Goal: Complete application form

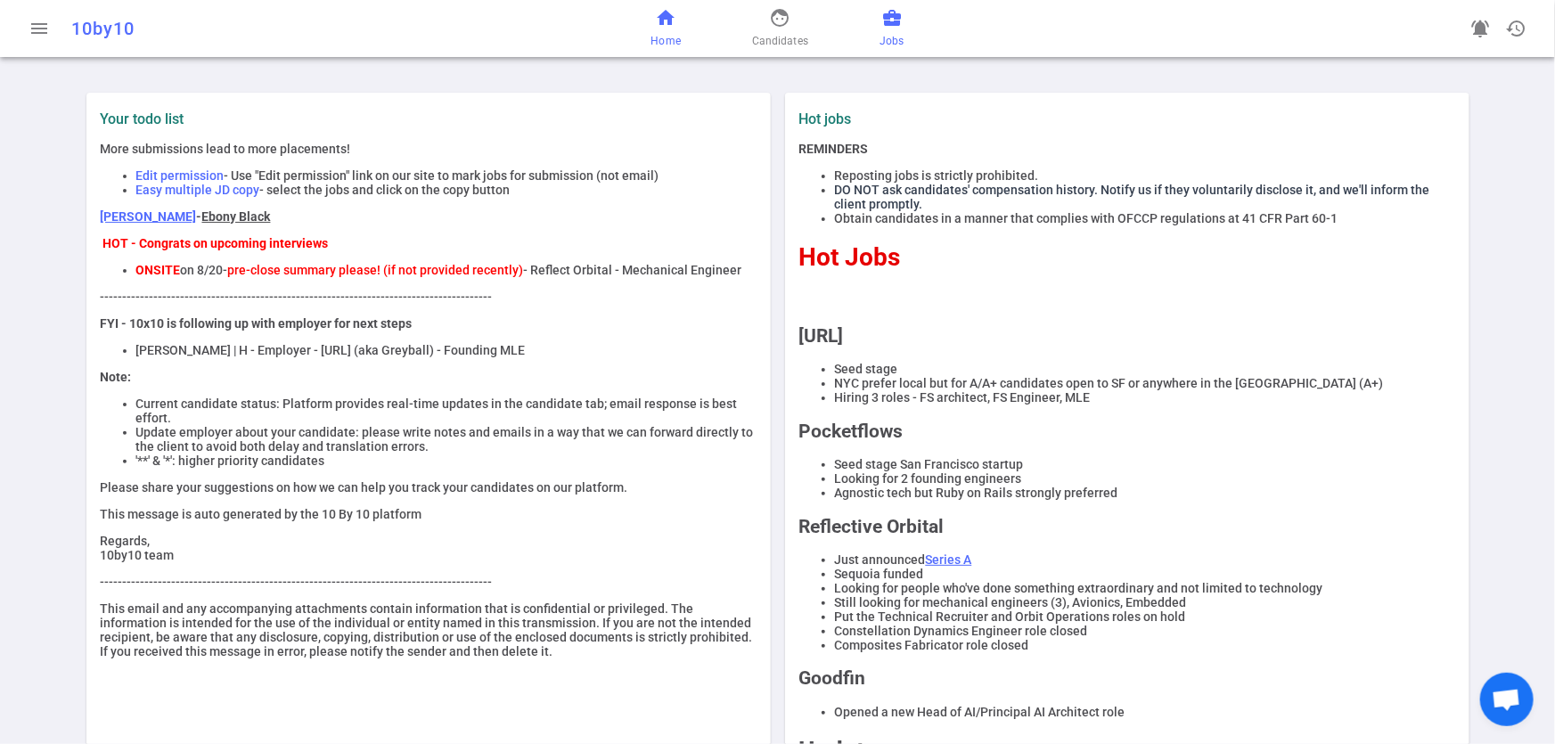
click at [893, 14] on span "business_center" at bounding box center [891, 17] width 21 height 21
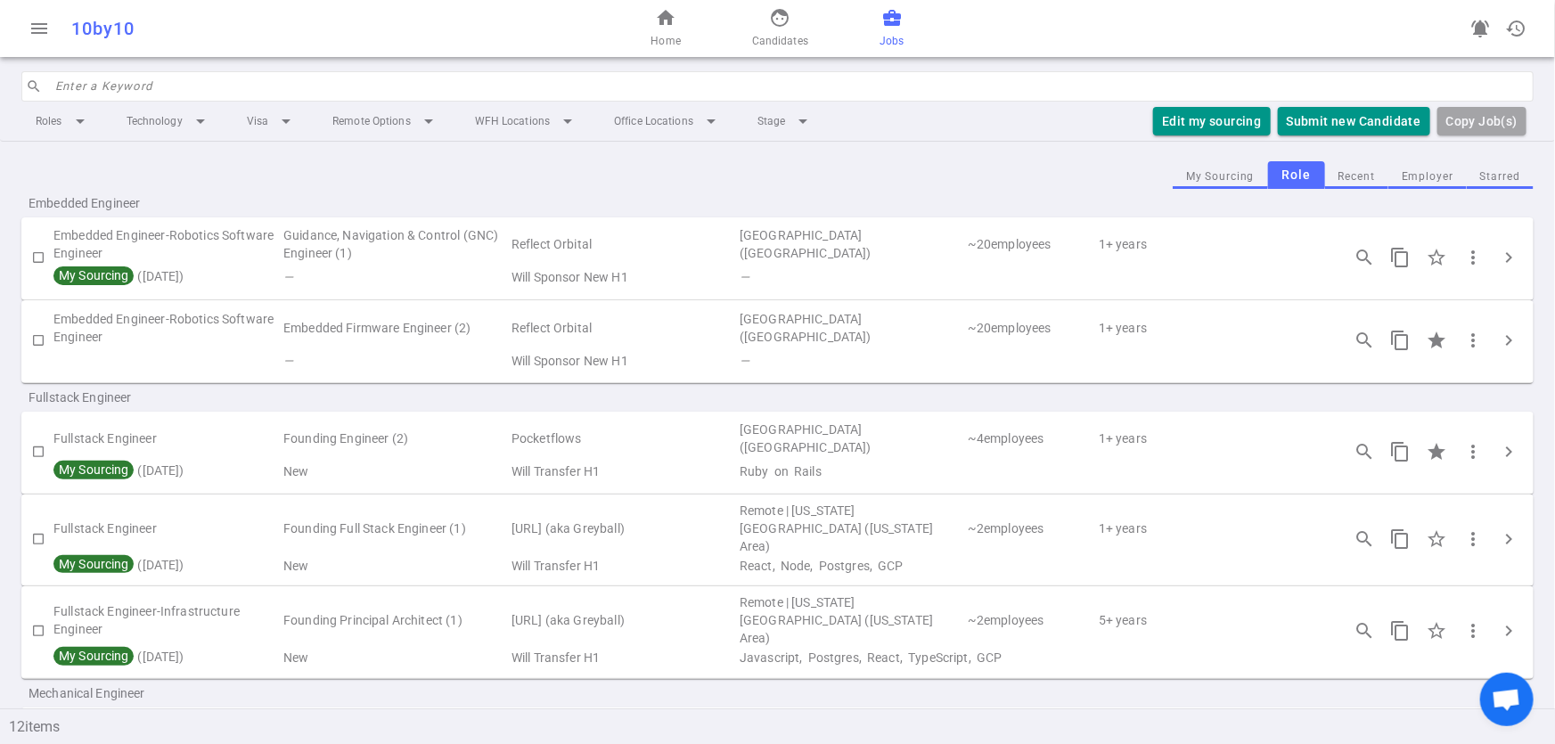
click at [1409, 181] on button "Employer" at bounding box center [1427, 177] width 78 height 24
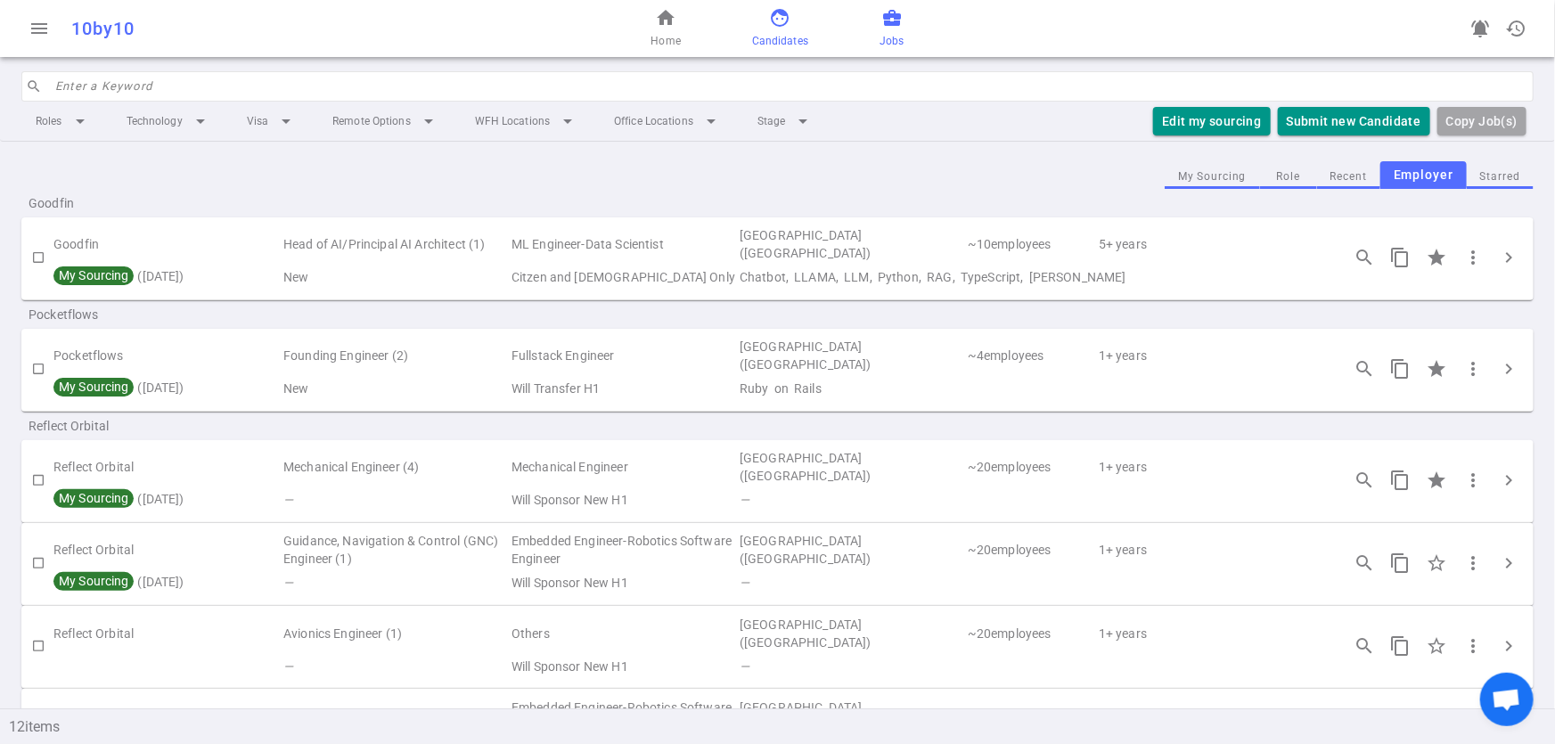
click at [789, 35] on span "Candidates" at bounding box center [780, 41] width 56 height 18
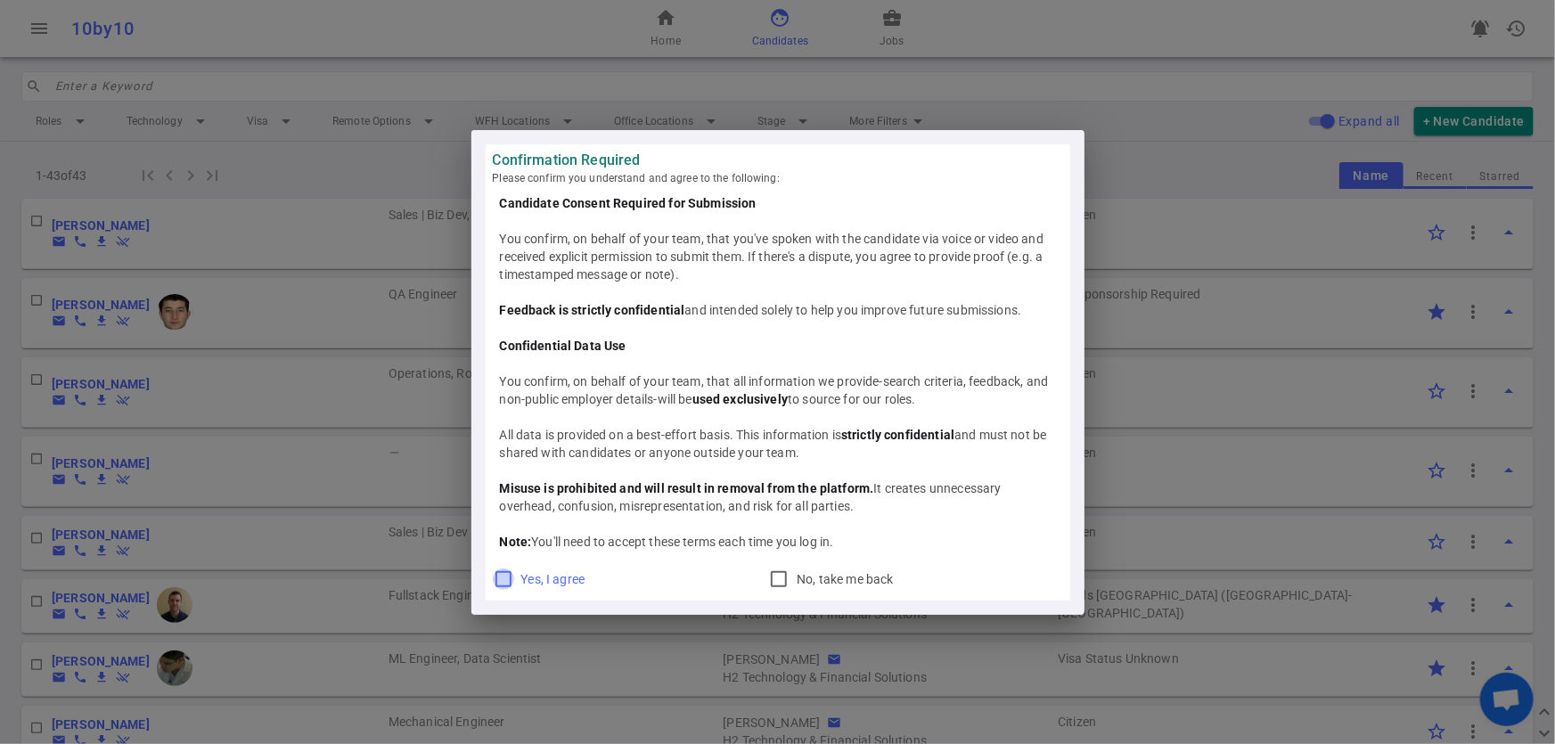
click at [506, 575] on input "Yes, I agree" at bounding box center [503, 579] width 21 height 21
checkbox input "true"
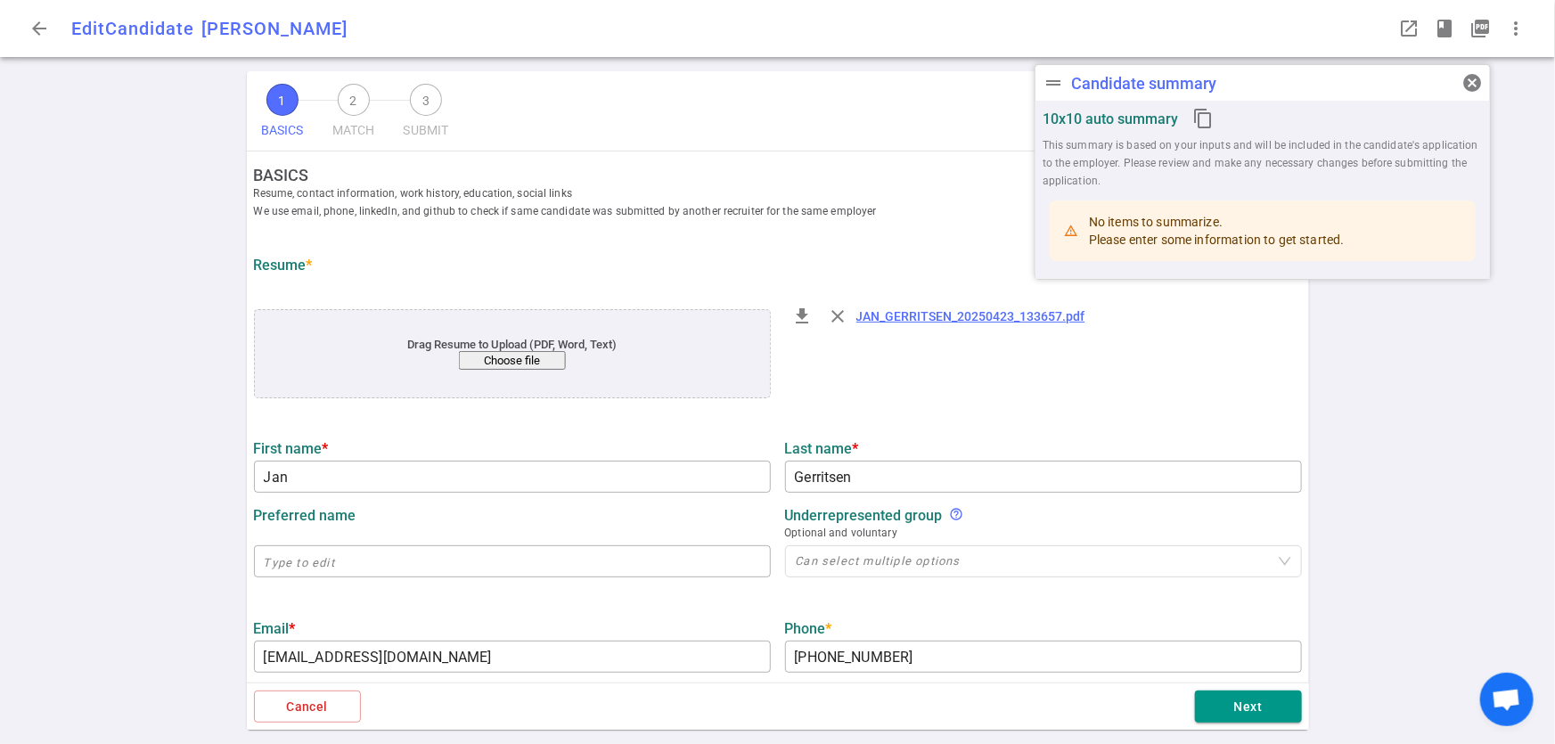
type input "Jan"
type input "Gerritsen"
type input "jan.gerritsen@gmail.com"
type input "+1 510-364-7170"
type input "https://www.linkedin.com/in/jan-gerritsen-65967b"
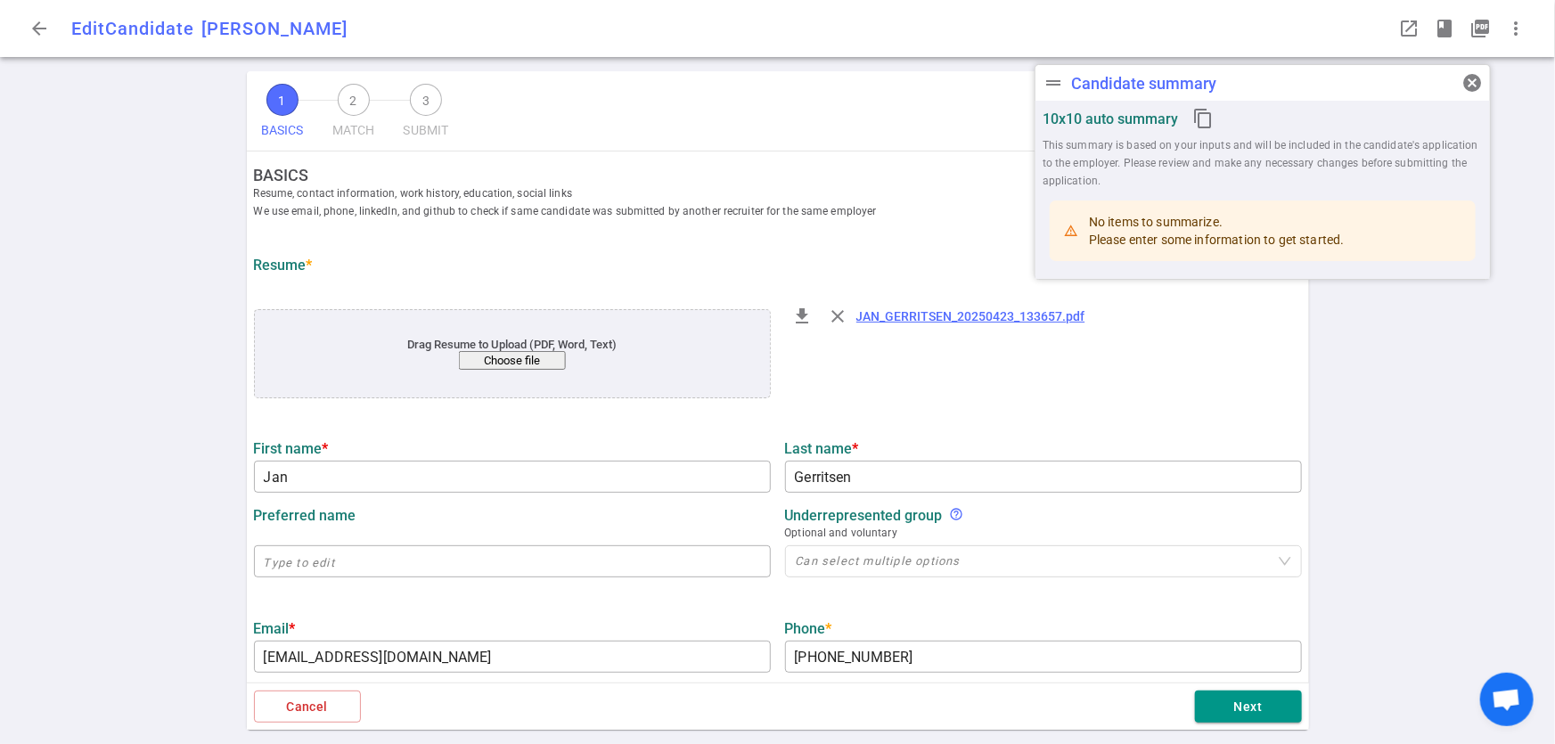
type textarea "https://palyinstrumental.com,AEDSuperStore.com/Allied"
type input "Yactraq Online Inc."
type textarea "Lead Engineer/Architect AI/LLM"
type input "29.5"
type input "20"
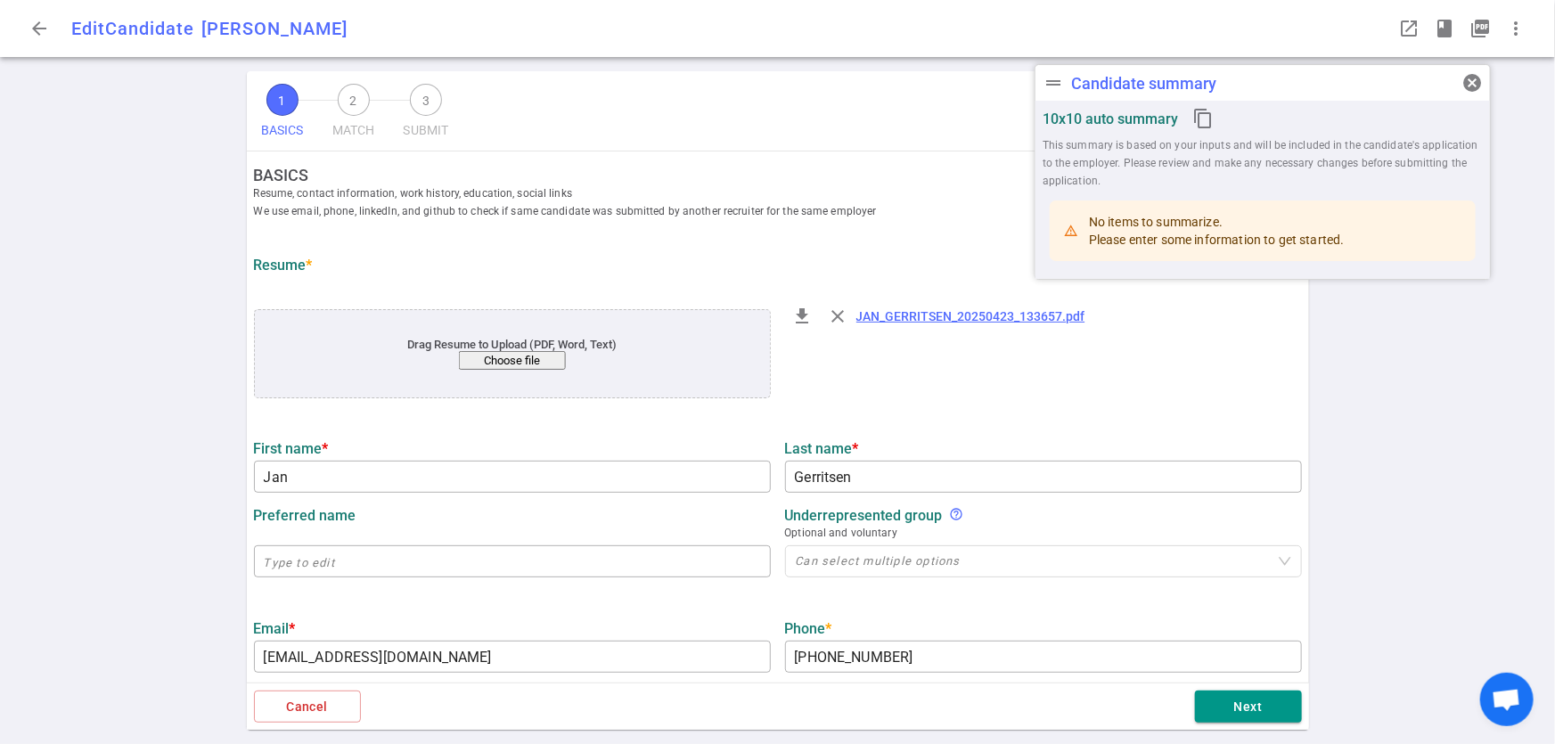
type input "Radboud University"
type input "Computer Science"
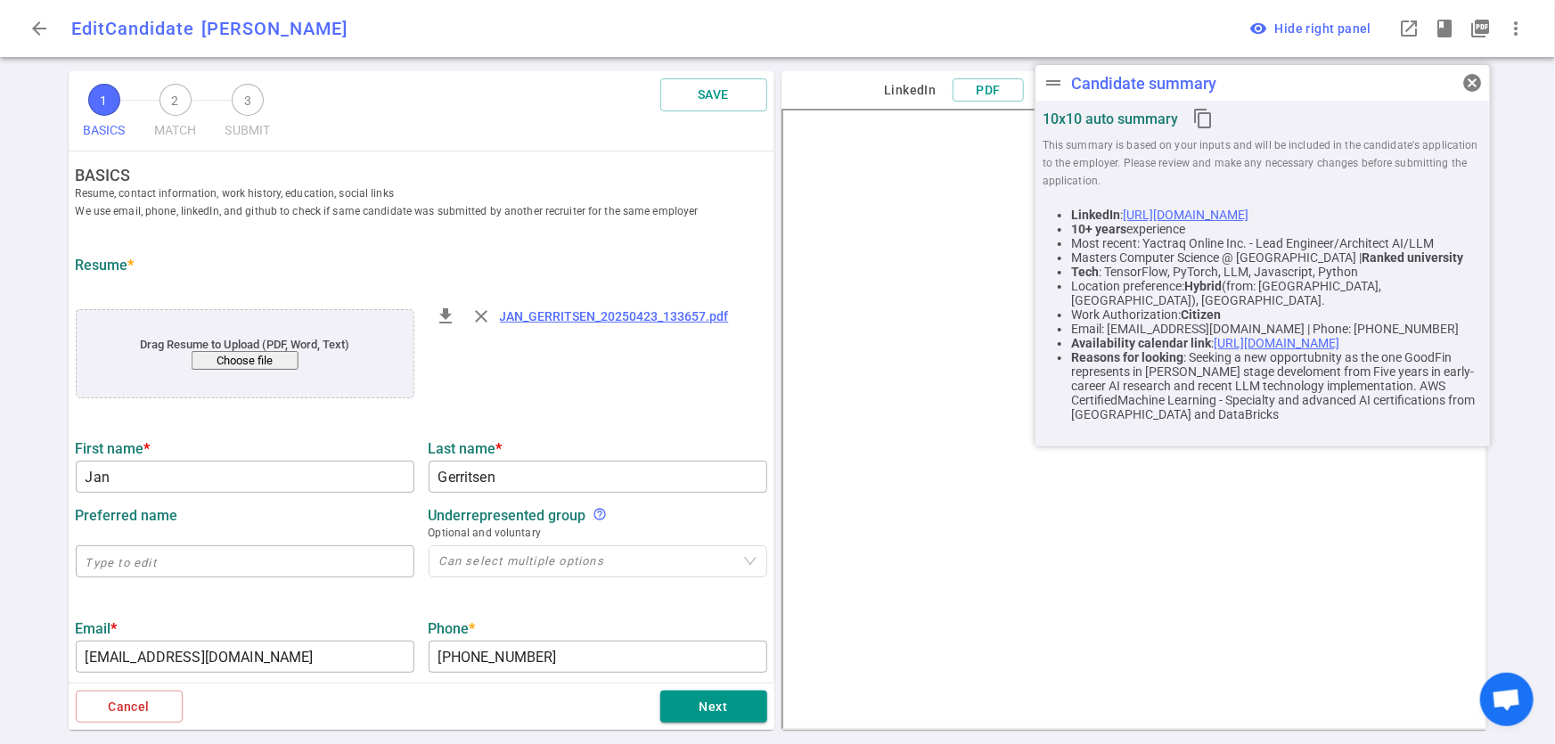
click at [1248, 216] on link "https://www.linkedin.com/in/jan-gerritsen-65967b" at bounding box center [1186, 215] width 126 height 14
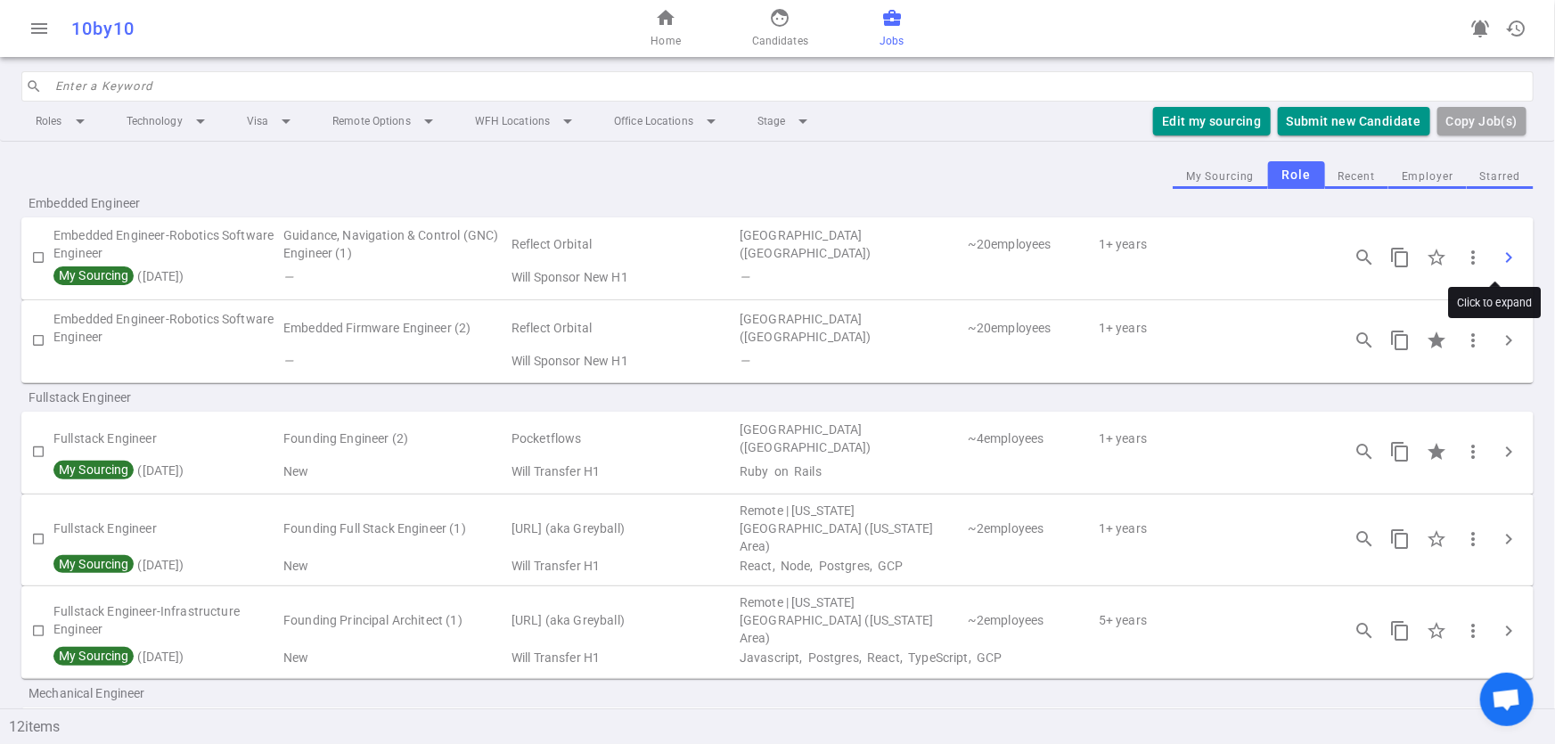
click at [1502, 266] on span "chevron_right" at bounding box center [1508, 257] width 21 height 21
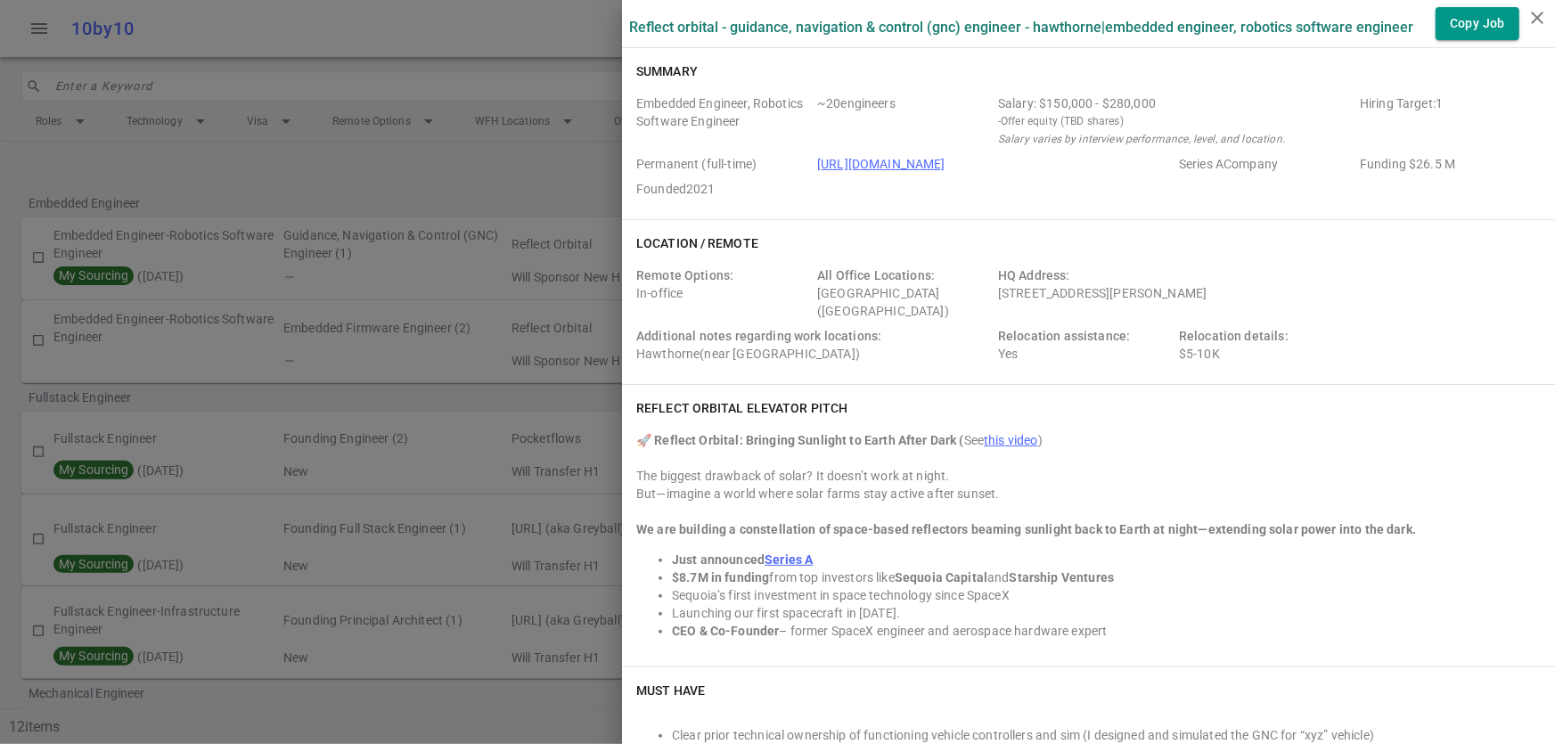
click at [454, 273] on div at bounding box center [777, 372] width 1555 height 744
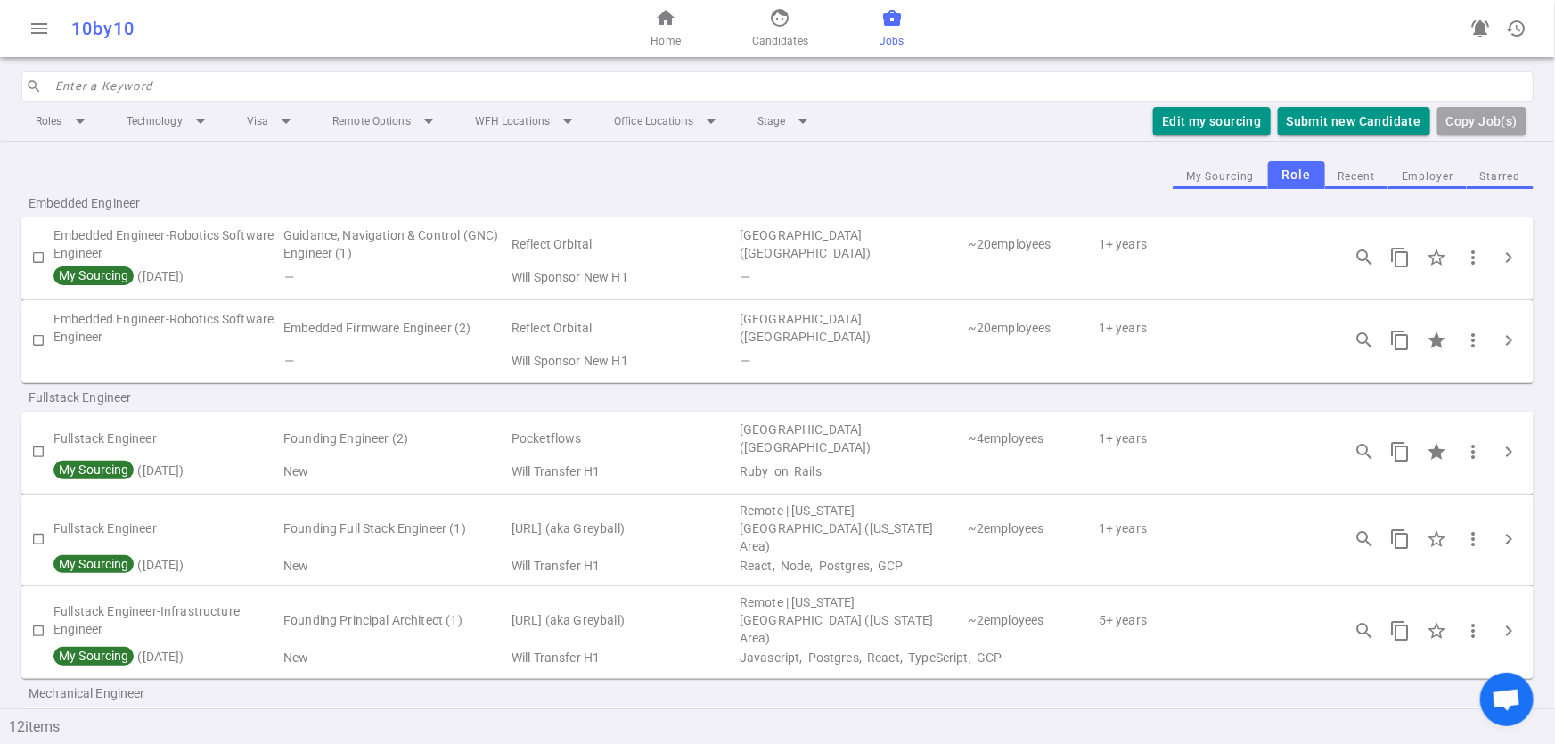
click at [1412, 175] on button "Employer" at bounding box center [1427, 177] width 78 height 24
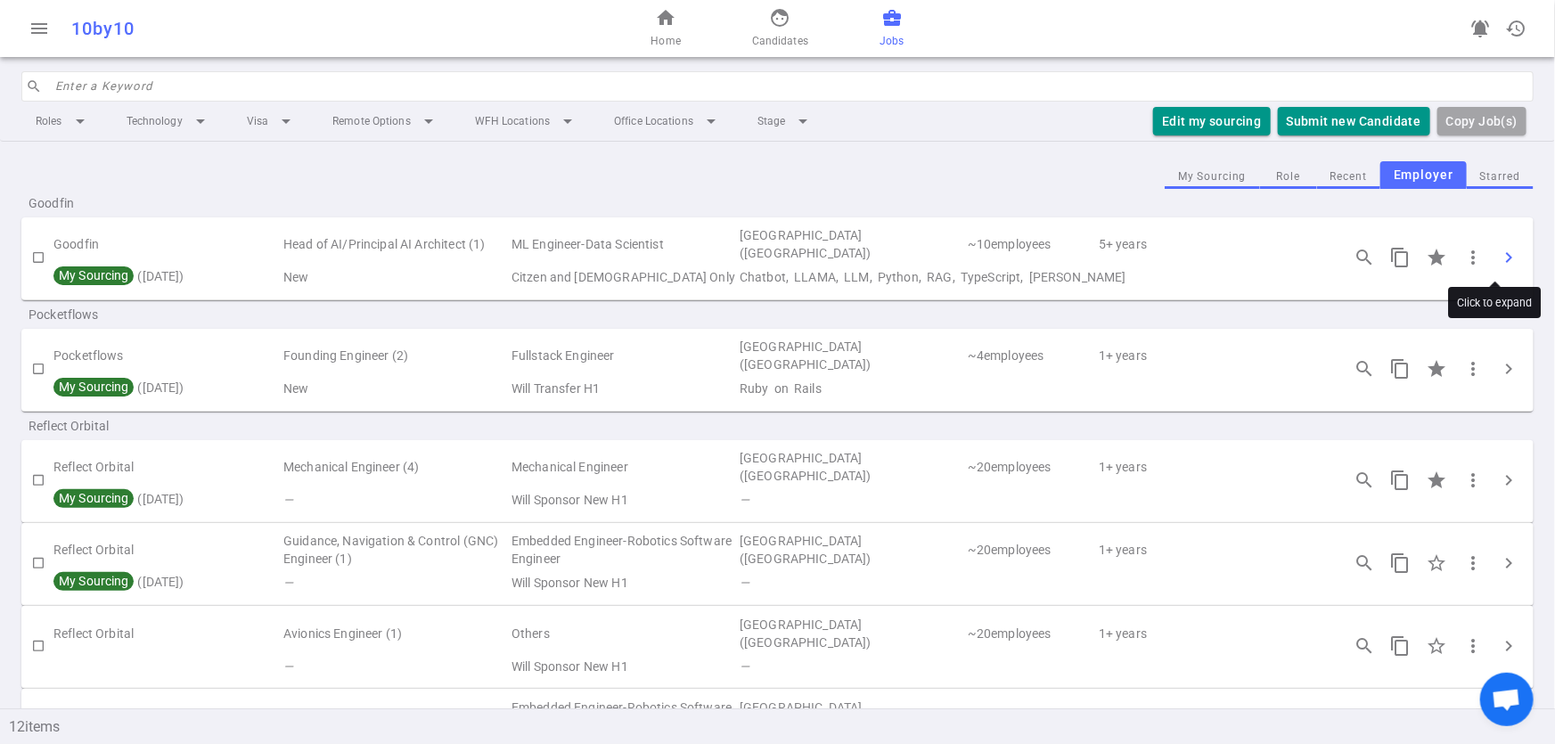
click at [1498, 259] on span "chevron_right" at bounding box center [1508, 257] width 21 height 21
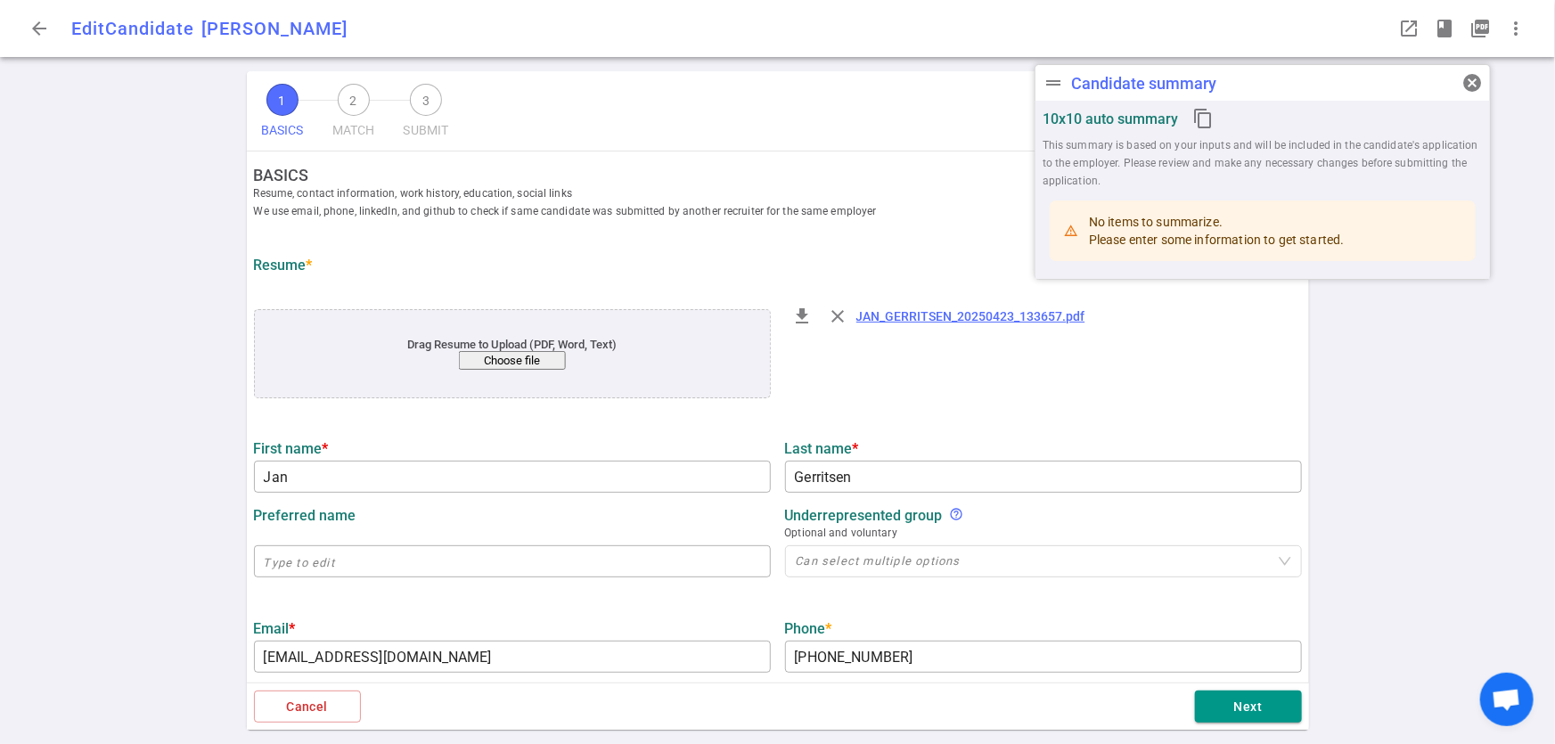
type input "Jan"
type input "Gerritsen"
type input "jan.gerritsen@gmail.com"
type input "+1 510-364-7170"
type input "https://www.linkedin.com/in/jan-gerritsen-65967b"
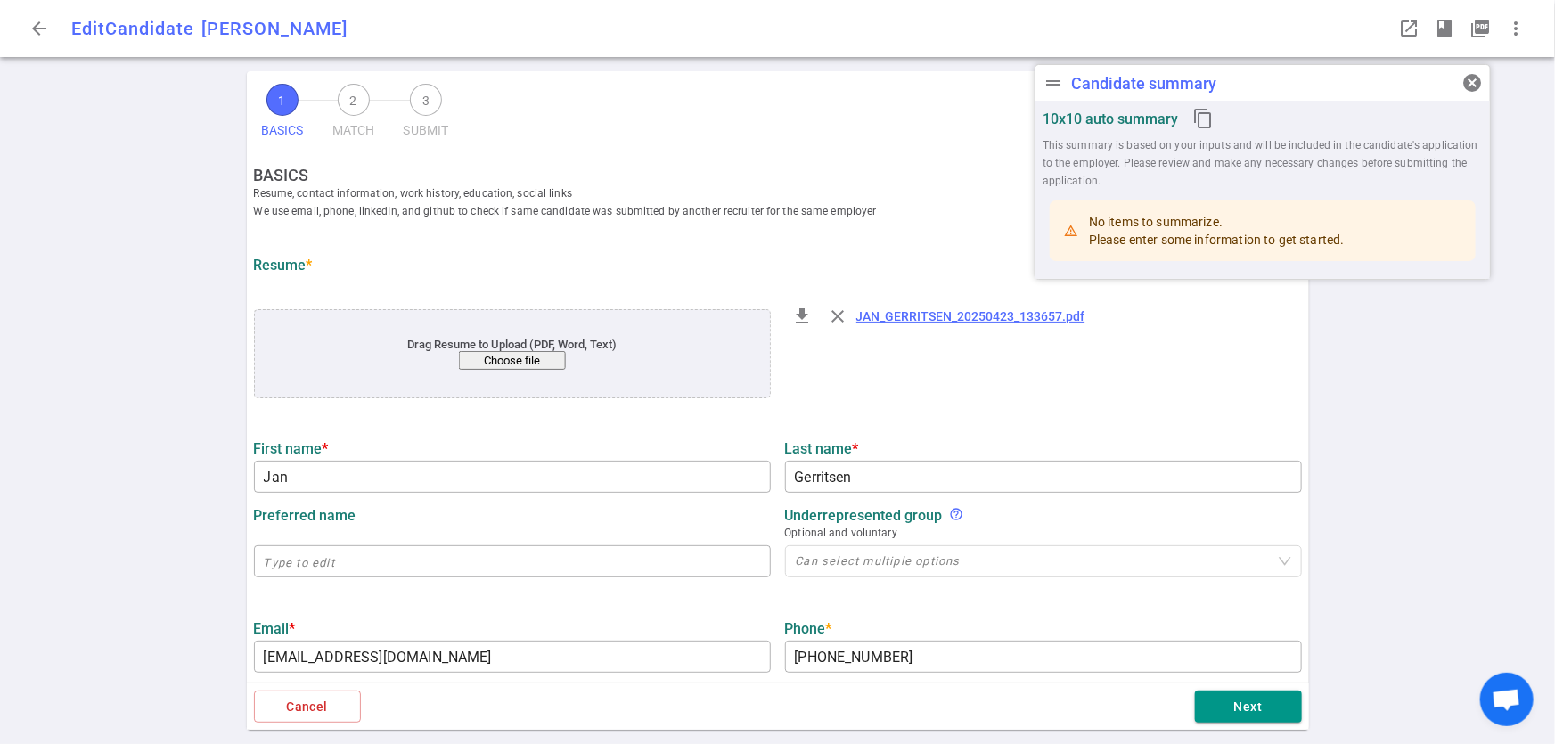
type input "Yactraq Online Inc."
type input "29.5"
type input "20"
type input "Radboud University"
type input "Computer Science"
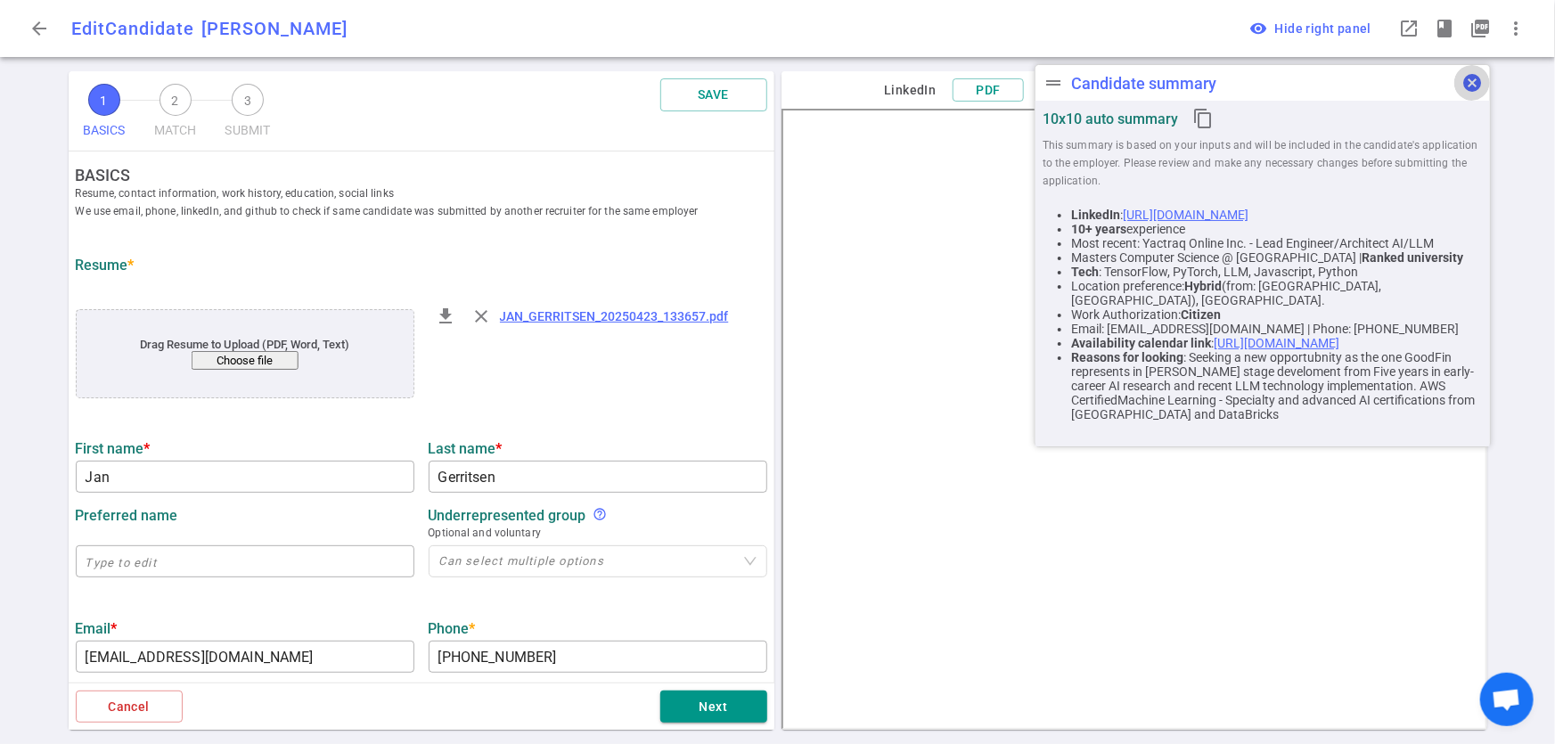
click at [1470, 86] on span "cancel" at bounding box center [1471, 82] width 21 height 21
